Goal: Complete application form

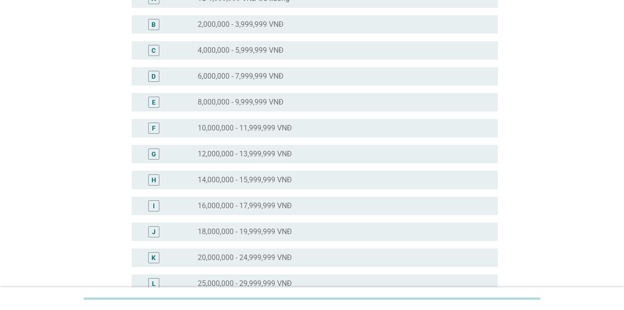
scroll to position [139, 0]
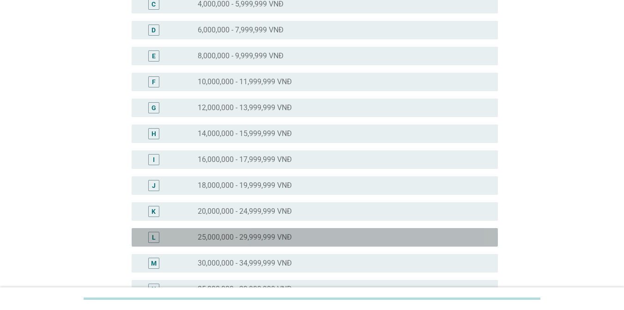
click at [263, 232] on label "25,000,000 - 29,999,999 VNĐ" at bounding box center [245, 236] width 94 height 9
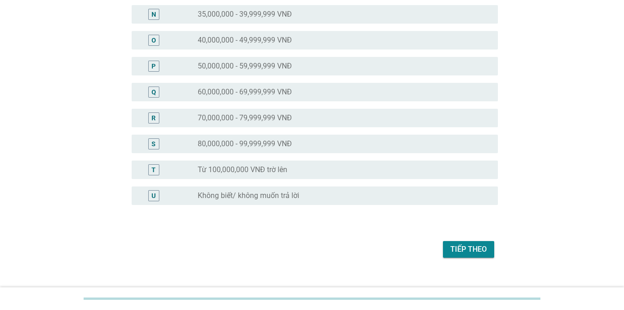
scroll to position [416, 0]
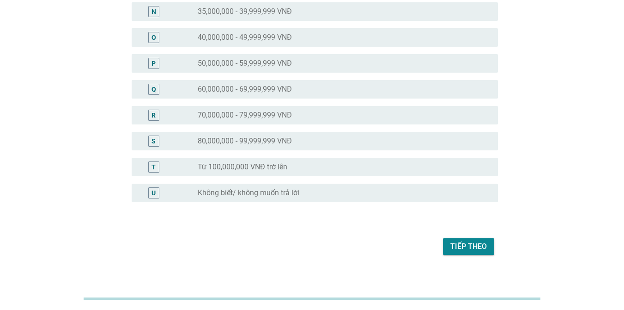
click at [471, 243] on div "Tiếp theo" at bounding box center [469, 246] width 37 height 11
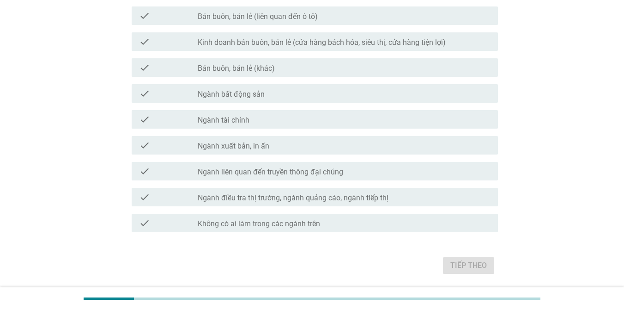
scroll to position [0, 0]
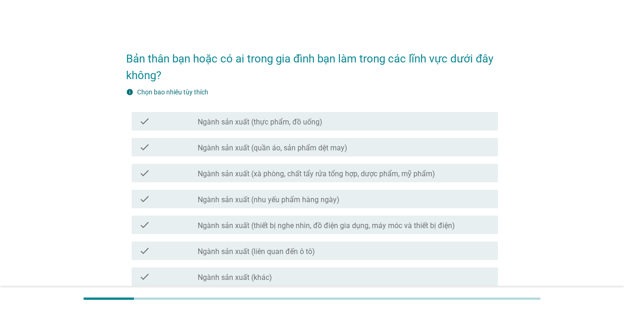
click at [321, 118] on label "Ngành sản xuất (thực phẩm, đồ uống)" at bounding box center [260, 121] width 125 height 9
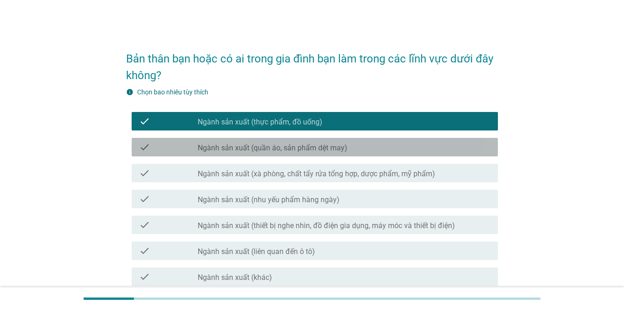
click at [313, 147] on label "Ngành sản xuất (quần áo, sản phẩm dệt may)" at bounding box center [273, 147] width 150 height 9
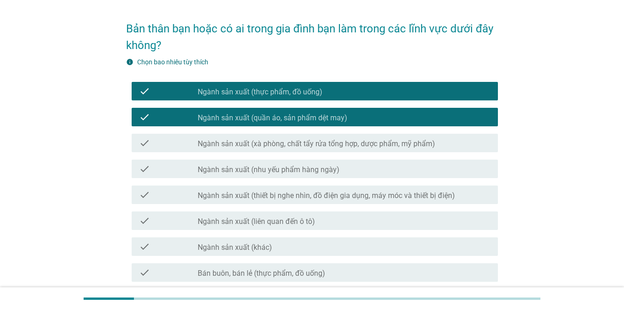
scroll to position [46, 0]
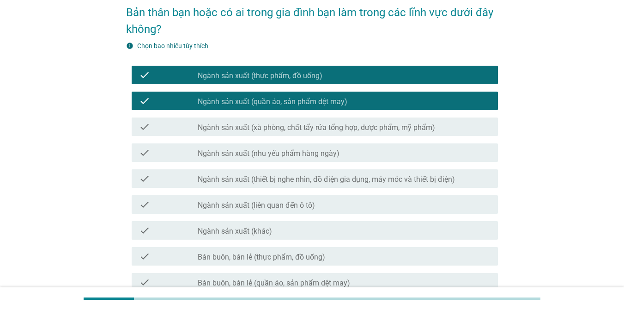
click at [313, 148] on div "check_box_outline_blank Ngành sản xuất (nhu yếu phẩm hàng ngày)" at bounding box center [344, 152] width 293 height 11
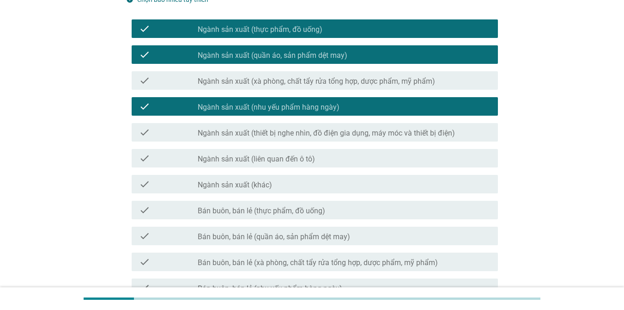
click at [314, 215] on label "Bán buôn, bán lẻ (thực phẩm, đồ uống)" at bounding box center [262, 210] width 128 height 9
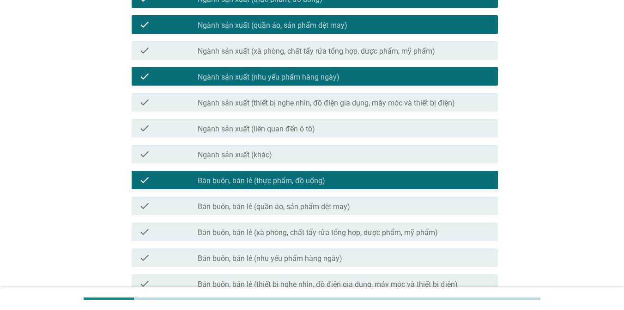
scroll to position [139, 0]
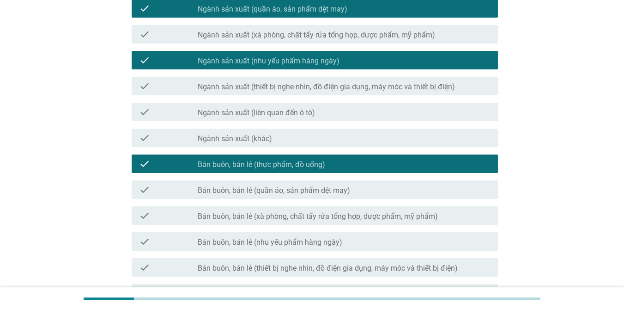
click at [327, 188] on label "Bán buôn, bán lẻ (quần áo, sản phẩm dệt may)" at bounding box center [274, 190] width 153 height 9
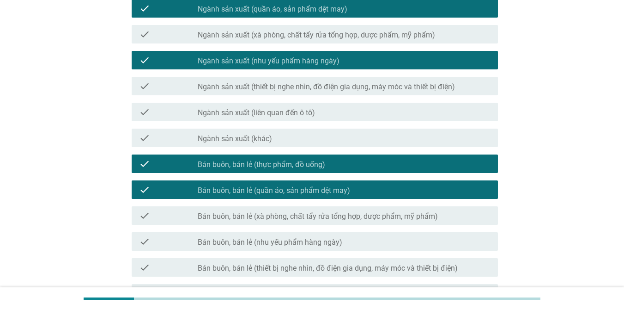
click at [329, 214] on label "Bán buôn, bán lẻ (xà phòng, chất tẩy rửa tổng hợp, dược phẩm, mỹ phẩm)" at bounding box center [318, 216] width 240 height 9
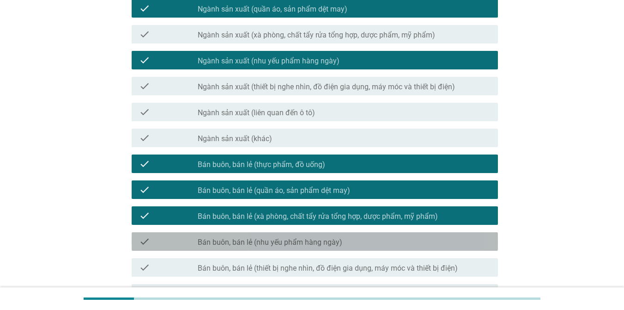
click at [330, 247] on div "check check_box_outline_blank Bán buôn, bán lẻ (nhu yếu phẩm hàng ngày)" at bounding box center [315, 241] width 367 height 18
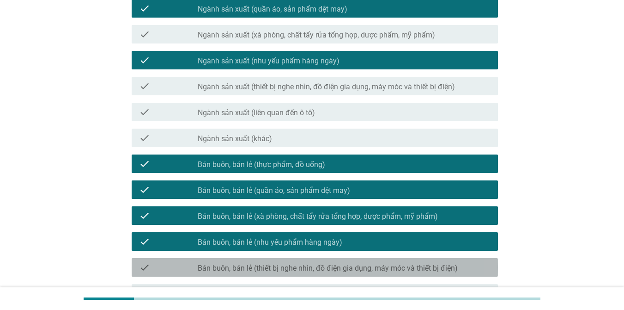
click at [323, 263] on label "Bán buôn, bán lẻ (thiết bị nghe nhìn, đồ điện gia dụng, máy móc và thiết bị điệ…" at bounding box center [328, 267] width 260 height 9
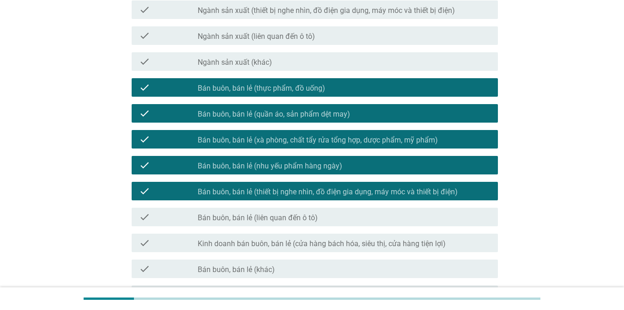
scroll to position [231, 0]
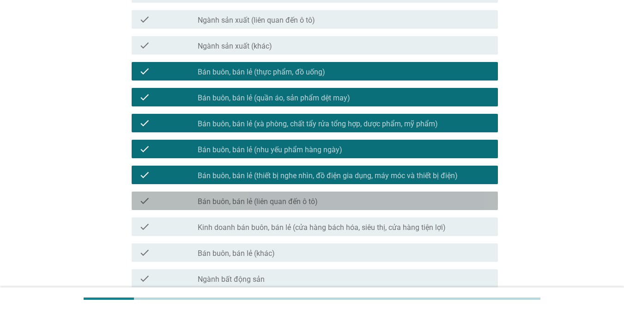
click at [324, 205] on div "check_box_outline_blank Bán buôn, bán lẻ (liên quan đến ô tô)" at bounding box center [344, 200] width 293 height 11
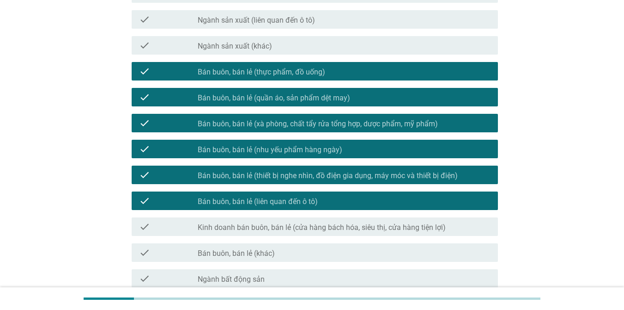
click at [321, 221] on div "check_box_outline_blank Kinh doanh bán buôn, bán lẻ (cửa hàng bách hóa, siêu th…" at bounding box center [344, 226] width 293 height 11
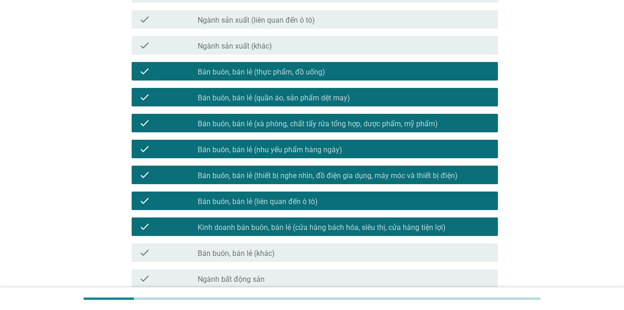
click at [298, 250] on div "check_box_outline_blank Bán buôn, bán lẻ (khác)" at bounding box center [344, 252] width 293 height 11
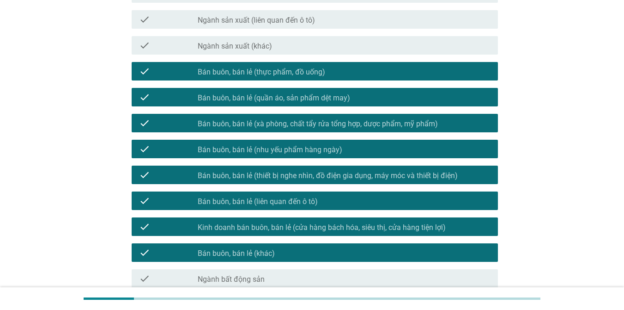
click at [298, 250] on div "check_box_outline_blank Bán buôn, bán lẻ (khác)" at bounding box center [344, 252] width 293 height 11
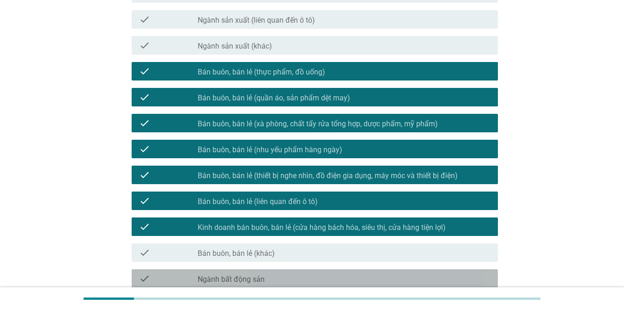
drag, startPoint x: 281, startPoint y: 280, endPoint x: 318, endPoint y: 239, distance: 55.3
click at [281, 279] on div "check_box_outline_blank Ngành bất động sản" at bounding box center [344, 278] width 293 height 11
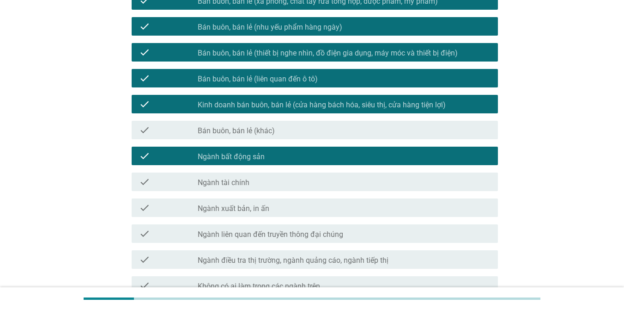
scroll to position [370, 0]
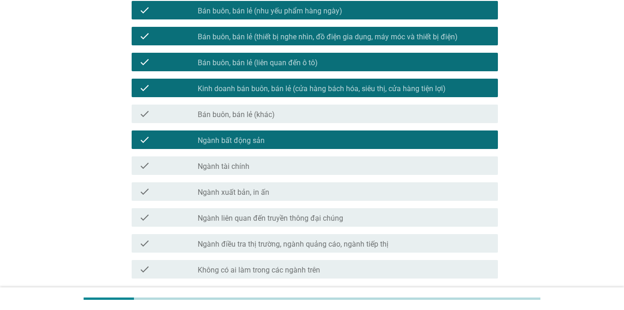
click at [307, 196] on div "check_box_outline_blank Ngành xuất bản, in [GEOGRAPHIC_DATA]" at bounding box center [344, 191] width 293 height 11
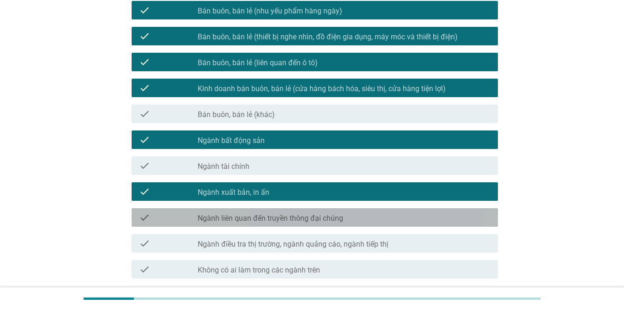
click at [308, 218] on label "Ngành liên quan đến truyền thông đại chúng" at bounding box center [271, 218] width 146 height 9
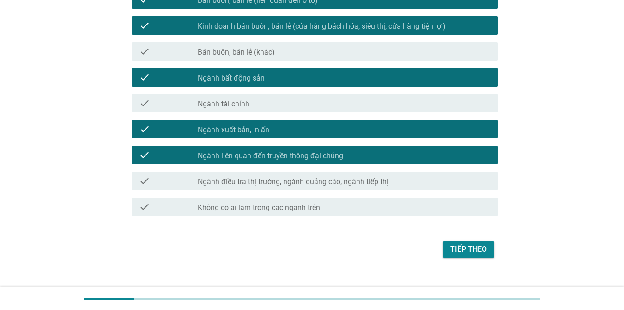
scroll to position [446, 0]
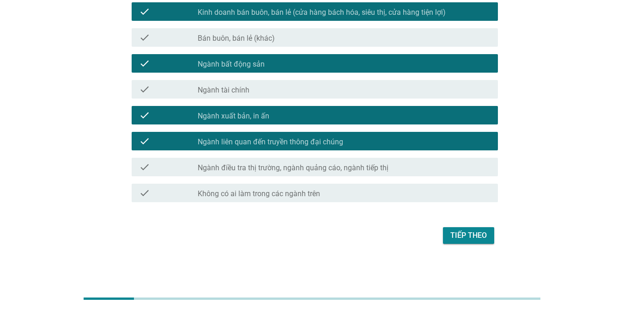
click at [461, 230] on div "Tiếp theo" at bounding box center [469, 235] width 37 height 11
